Goal: Communication & Community: Answer question/provide support

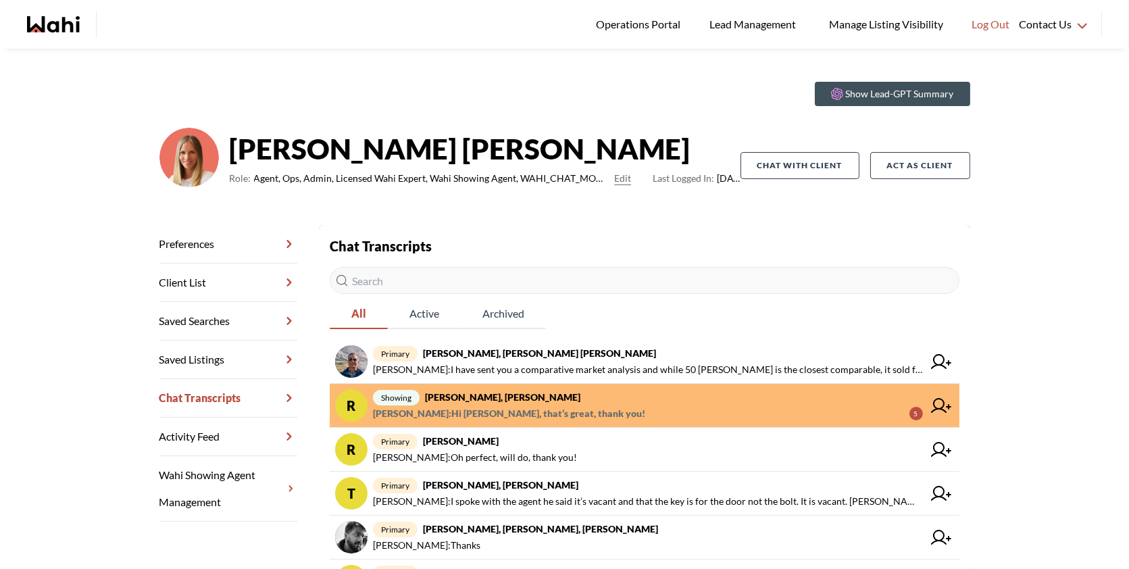
scroll to position [22, 0]
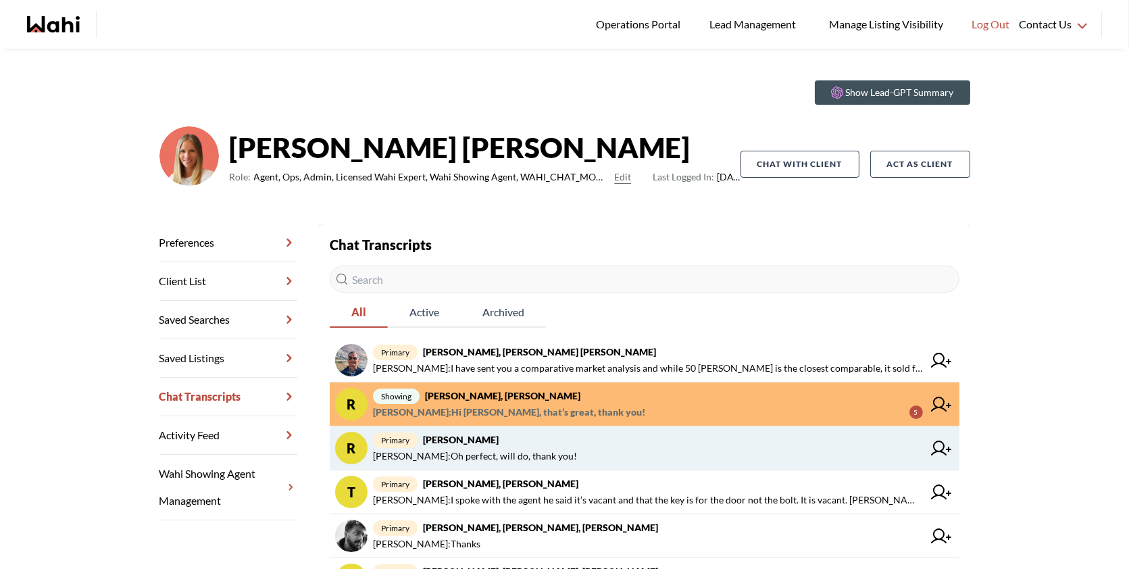
click at [551, 449] on span "Ritu Gill : Oh perfect, will do, thank you!" at bounding box center [648, 456] width 550 height 16
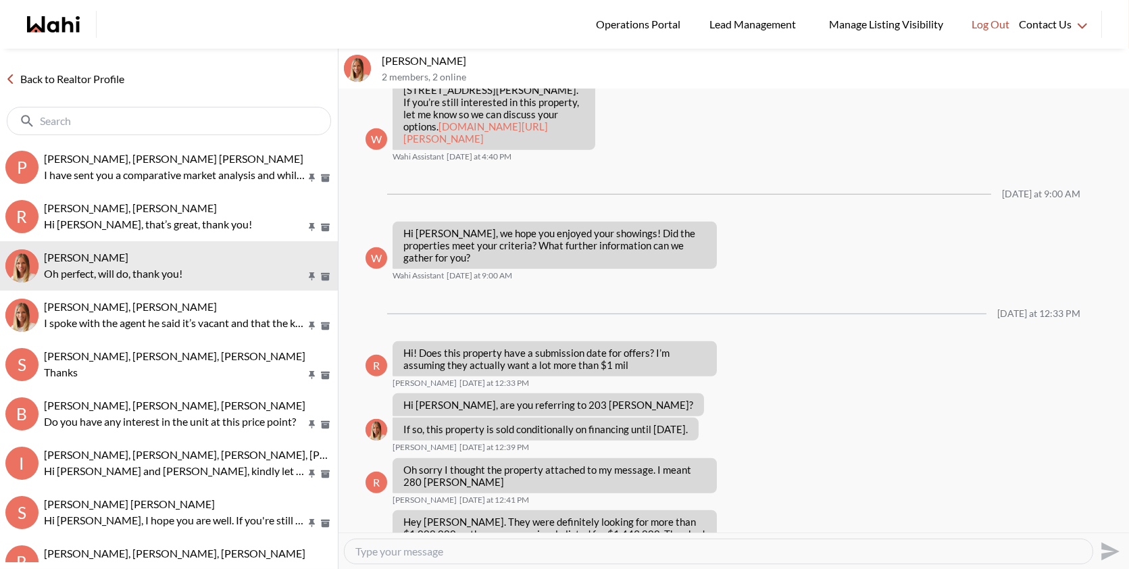
scroll to position [1925, 0]
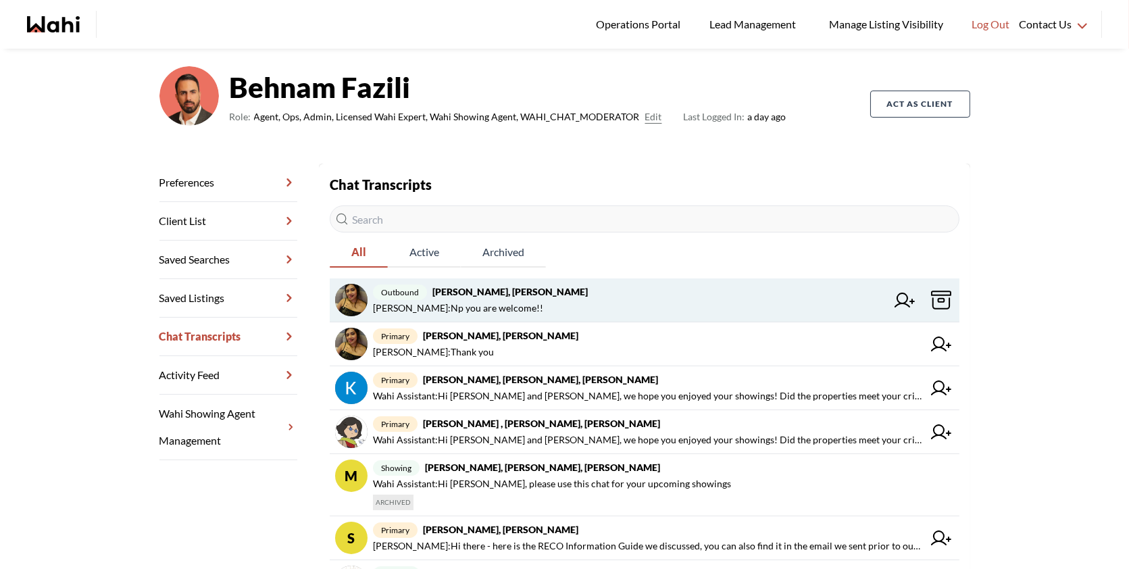
scroll to position [81, 0]
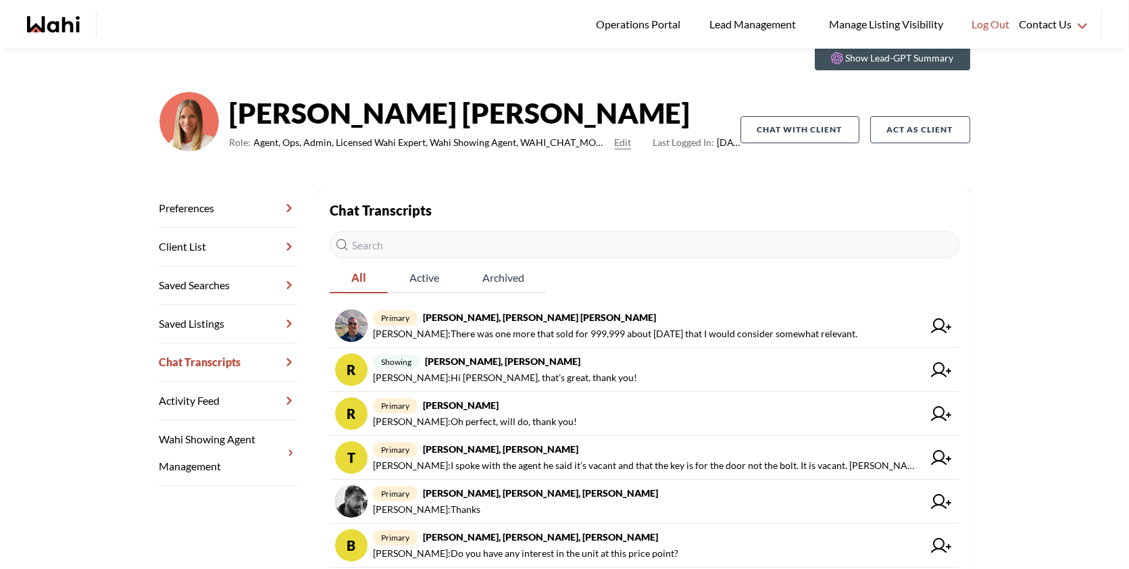
scroll to position [58, 0]
